Goal: Complete application form

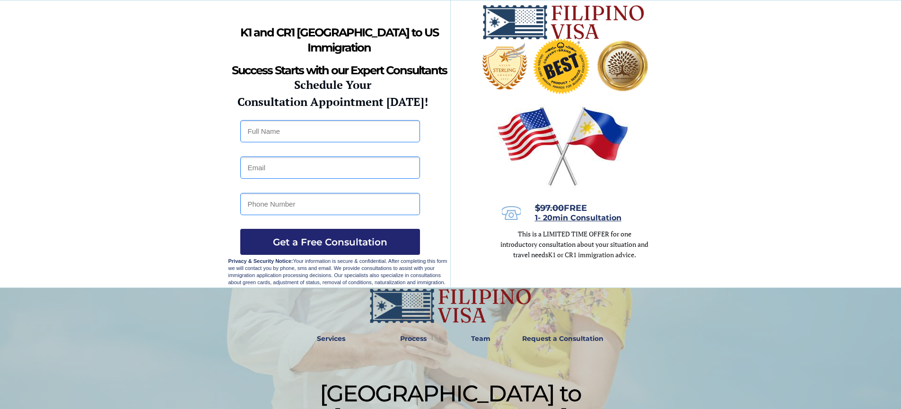
click at [296, 130] on input "text" at bounding box center [330, 131] width 180 height 22
type input "Ernesto Ireneo Corsino Camara"
click at [292, 170] on input "email" at bounding box center [330, 168] width 180 height 22
type input "ernesto.camara33@gmail.com"
click at [305, 204] on input "tel" at bounding box center [330, 204] width 180 height 22
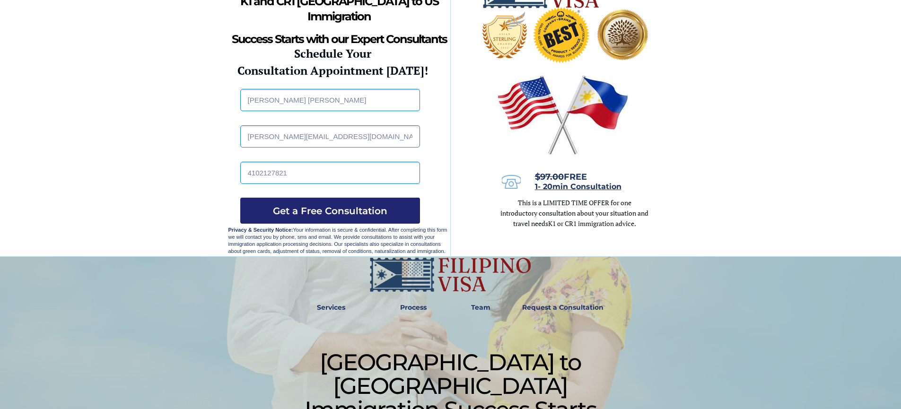
scroll to position [95, 0]
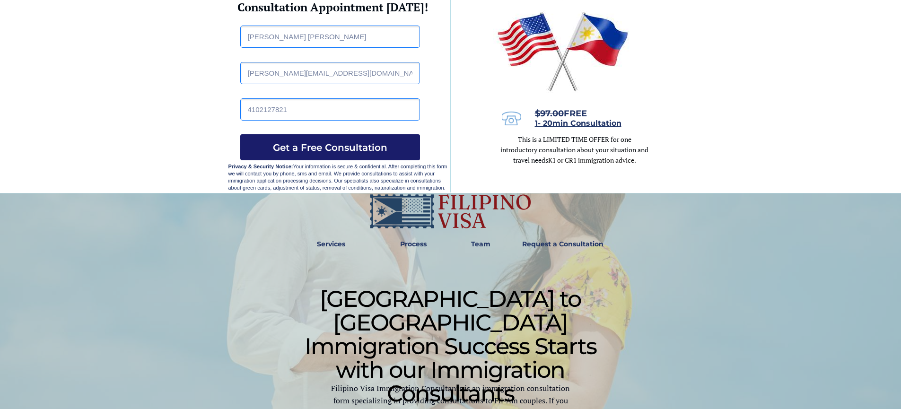
type input "4102127821"
click at [354, 148] on span "Get a Free Consultation" at bounding box center [330, 147] width 180 height 11
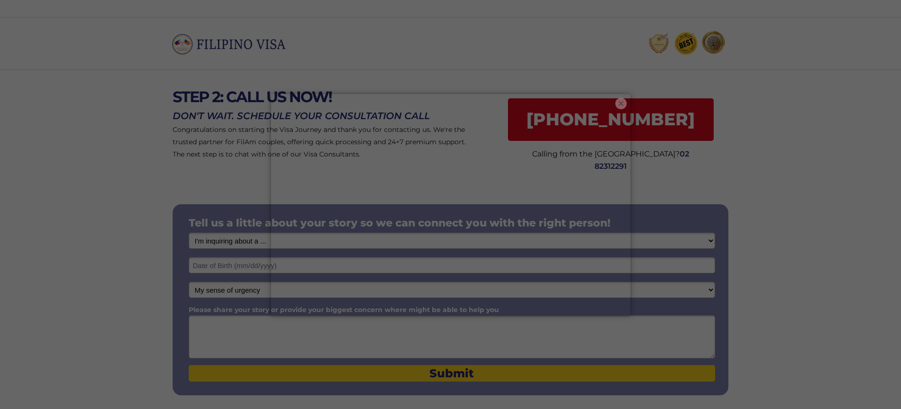
click at [618, 105] on button "×" at bounding box center [621, 103] width 11 height 11
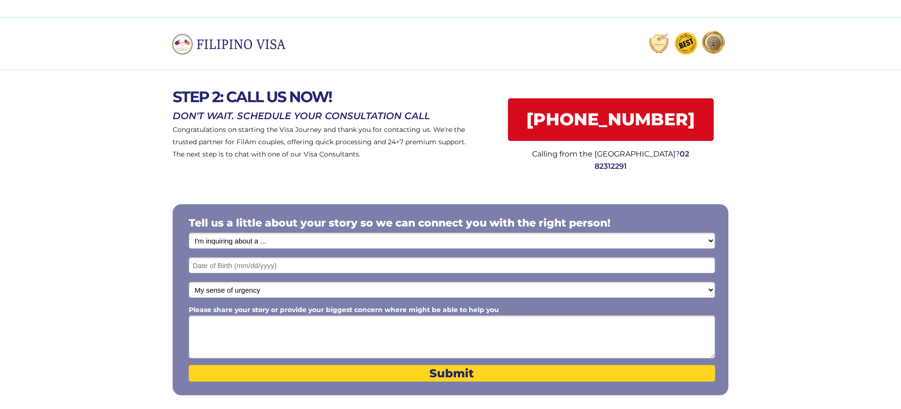
click at [262, 239] on select "I'm inquiring about a ... I don't know or other services Retirement Visa for Th…" at bounding box center [452, 241] width 527 height 16
select select "1800"
click at [189, 233] on select "I'm inquiring about a ... I don't know or other services Retirement Visa for Th…" at bounding box center [452, 241] width 527 height 16
click at [280, 269] on input "text" at bounding box center [452, 265] width 527 height 16
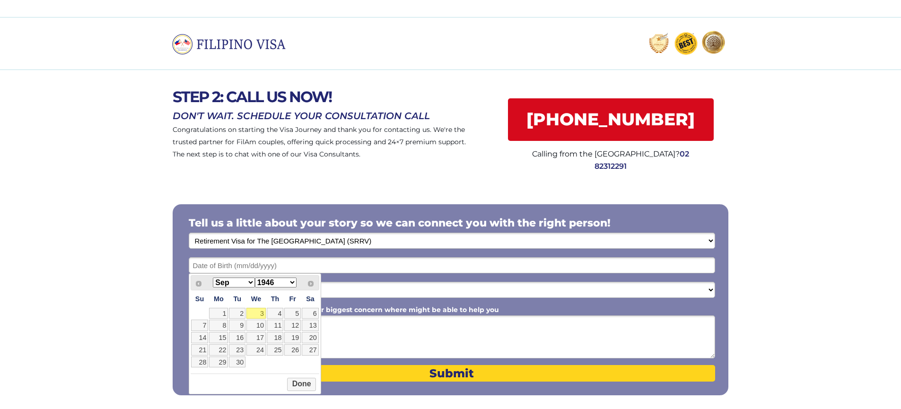
click at [252, 281] on select "Jan Feb Mar Apr May Jun [DATE] Aug Sep Oct Nov Dec" at bounding box center [234, 283] width 42 height 10
click at [293, 281] on select "1946 1947 1948 1949 1950 1951 1952 1953 1954 1955 1956 1957 1958 1959 1960 1961…" at bounding box center [276, 283] width 42 height 10
click at [220, 352] on link "17" at bounding box center [218, 349] width 19 height 11
type input "[DATE]"
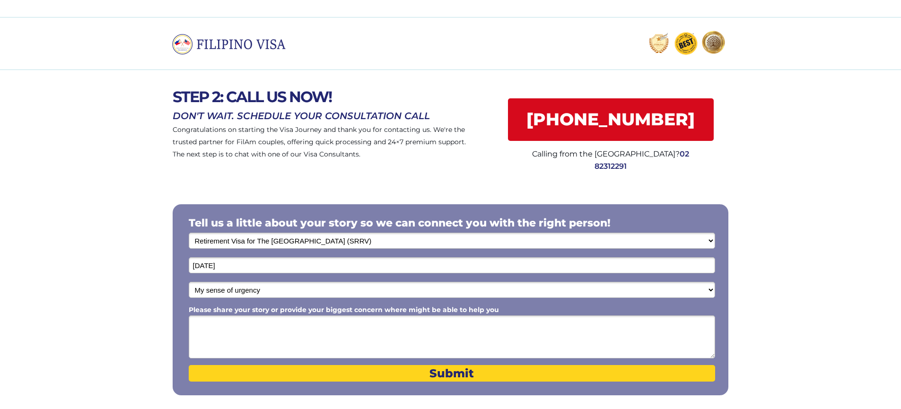
click at [231, 324] on textarea "Please share your story or provide your biggest concern where might be able to …" at bounding box center [452, 337] width 527 height 43
click at [283, 322] on textarea "Leaving [GEOGRAPHIC_DATA] [US_STATE] on the [DATE] and leaving the" at bounding box center [452, 337] width 527 height 43
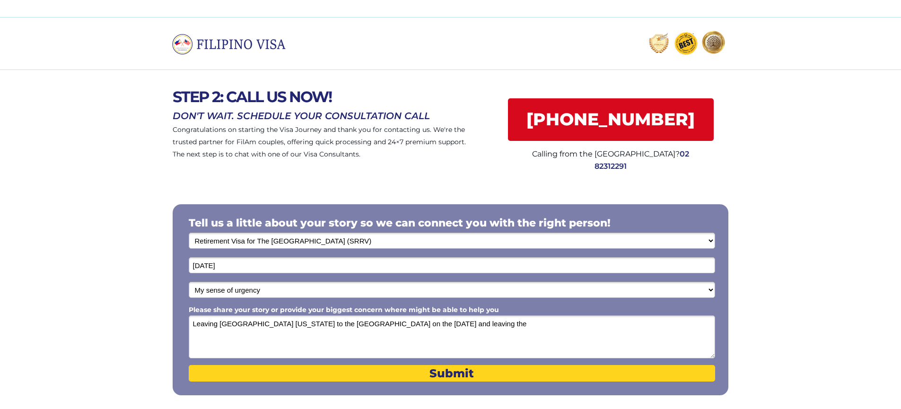
click at [473, 325] on textarea "Leaving [GEOGRAPHIC_DATA] [US_STATE] to the [GEOGRAPHIC_DATA] on the [DATE] and…" at bounding box center [452, 337] width 527 height 43
click at [417, 325] on textarea "Leaving [GEOGRAPHIC_DATA] [US_STATE] to the [GEOGRAPHIC_DATA] on the [DATE] and…" at bounding box center [452, 337] width 527 height 43
click at [476, 324] on textarea "Leaving [GEOGRAPHIC_DATA] [US_STATE] to the [GEOGRAPHIC_DATA] on the [DATE] and…" at bounding box center [452, 337] width 527 height 43
click at [669, 324] on textarea "Leaving [GEOGRAPHIC_DATA] [US_STATE] to the [GEOGRAPHIC_DATA] on the [DATE] and…" at bounding box center [452, 337] width 527 height 43
click at [205, 334] on textarea "Leaving [GEOGRAPHIC_DATA] [US_STATE] to the [GEOGRAPHIC_DATA] on the [DATE] and…" at bounding box center [452, 337] width 527 height 43
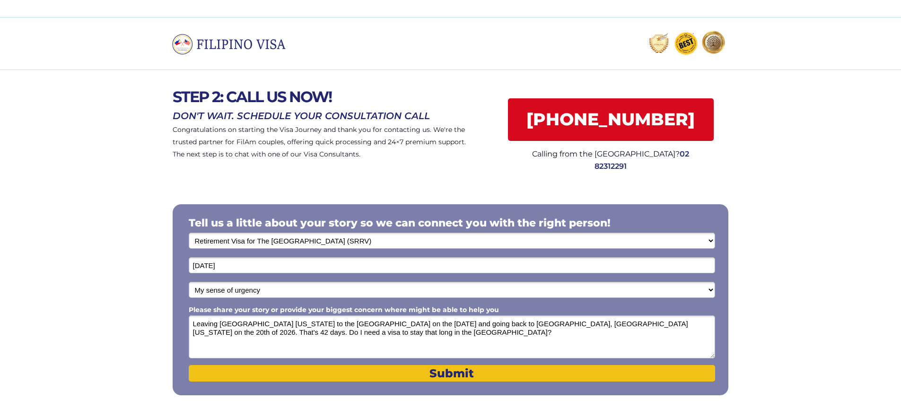
type textarea "Leaving [GEOGRAPHIC_DATA] [US_STATE] to the [GEOGRAPHIC_DATA] on the [DATE] and…"
click at [443, 371] on span "Submit" at bounding box center [452, 374] width 527 height 14
